Goal: Go to known website: Access a specific website the user already knows

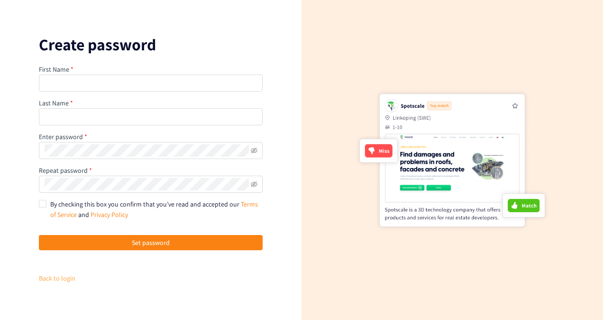
click at [55, 277] on link "Back to login" at bounding box center [57, 278] width 37 height 9
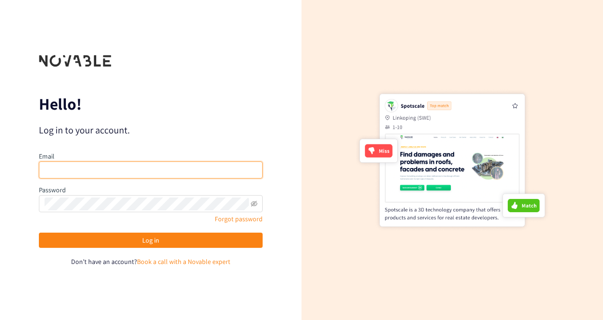
click at [83, 166] on input "email" at bounding box center [151, 169] width 224 height 17
type input "[PERSON_NAME][EMAIL_ADDRESS][PERSON_NAME][DOMAIN_NAME]"
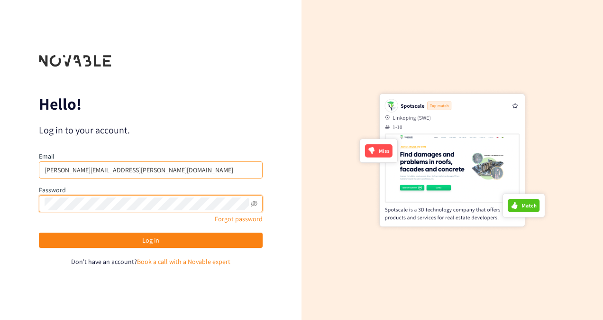
click at [39, 232] on button "Log in" at bounding box center [151, 239] width 224 height 15
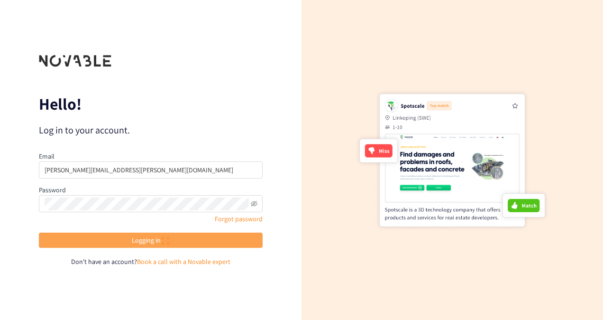
click at [152, 241] on span "Logging in" at bounding box center [151, 240] width 38 height 11
